Goal: Find specific page/section: Find specific page/section

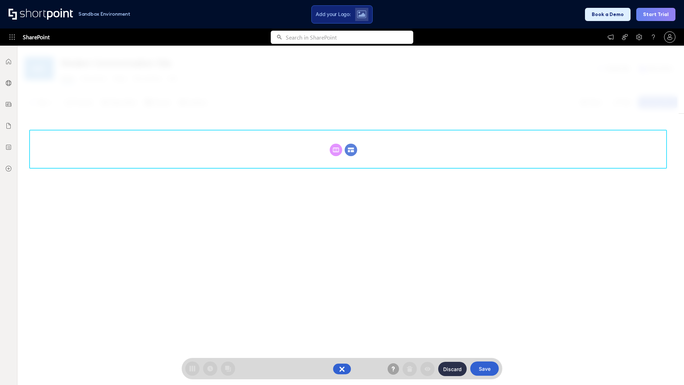
scroll to position [98, 0]
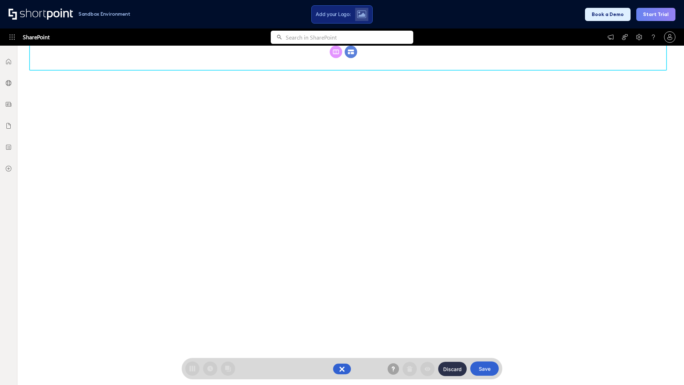
click at [351, 58] on circle at bounding box center [351, 52] width 12 height 12
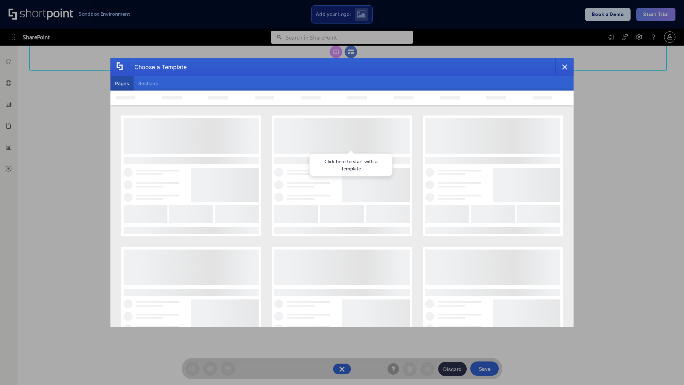
scroll to position [0, 0]
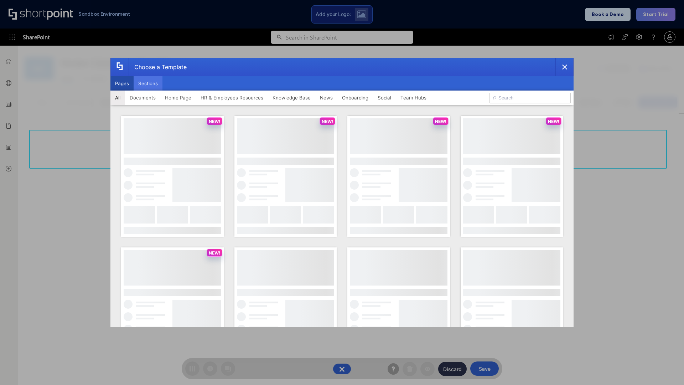
click at [148, 83] on button "Sections" at bounding box center [148, 83] width 29 height 14
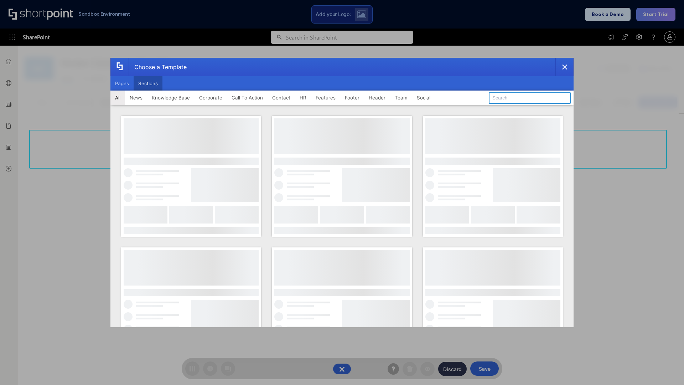
type input "Header 2"
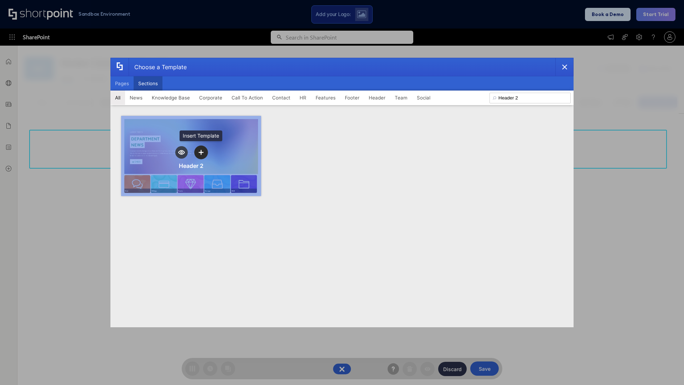
click at [201, 152] on icon "template selector" at bounding box center [200, 152] width 5 height 5
